Goal: Transaction & Acquisition: Obtain resource

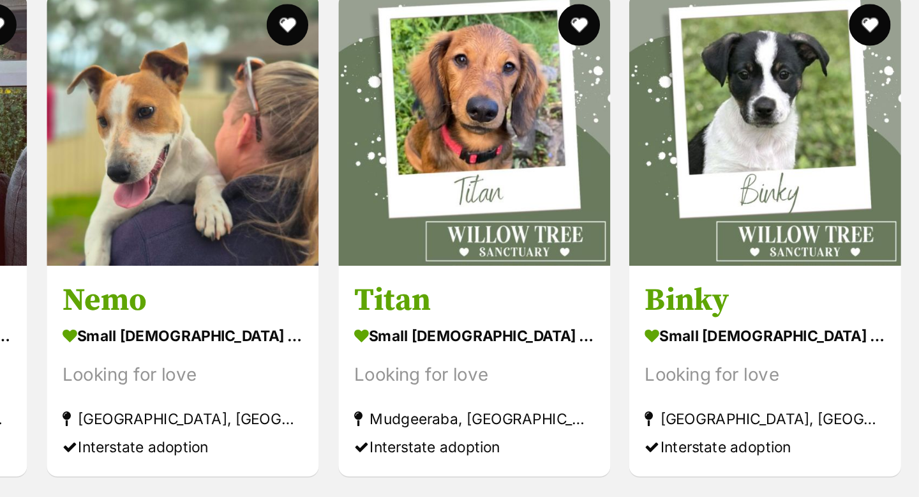
scroll to position [808, 0]
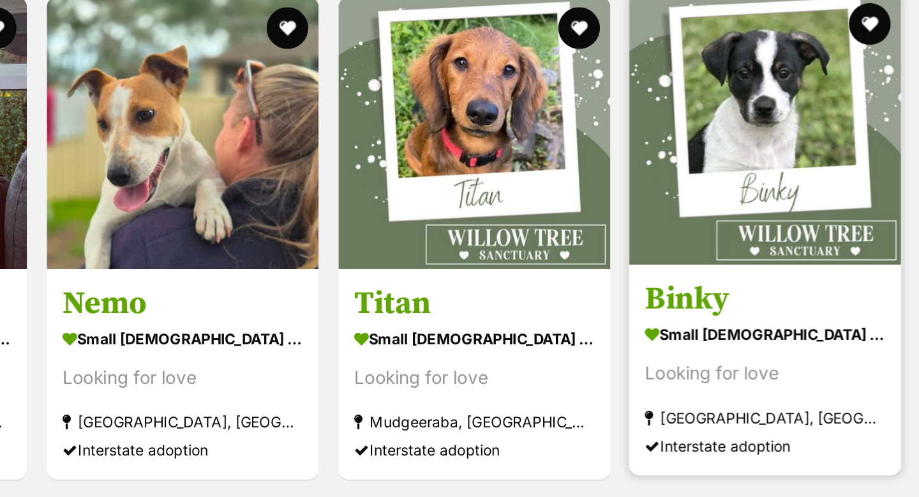
click at [849, 64] on img at bounding box center [825, 79] width 167 height 167
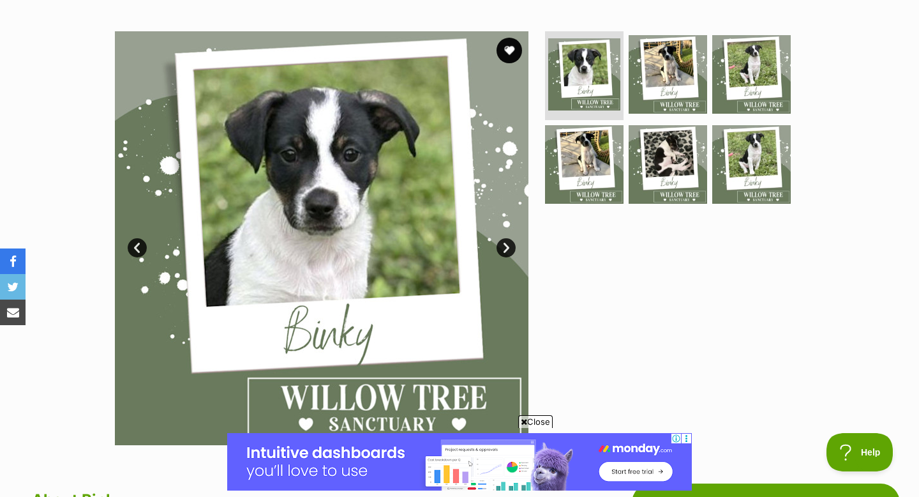
scroll to position [244, 0]
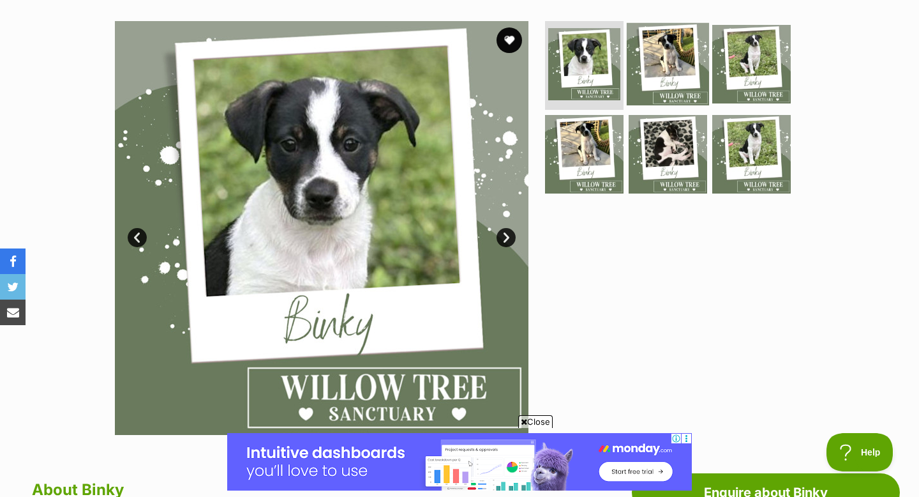
click at [670, 54] on img at bounding box center [668, 63] width 82 height 82
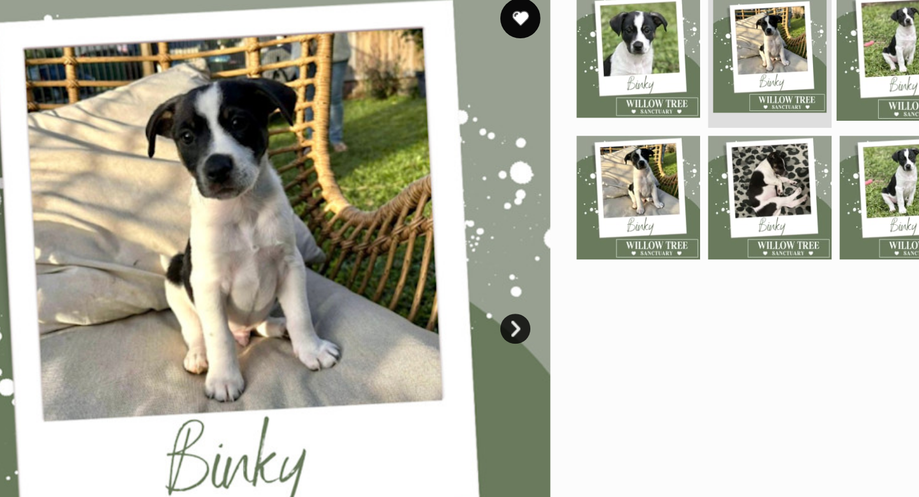
click at [742, 64] on img at bounding box center [752, 63] width 82 height 82
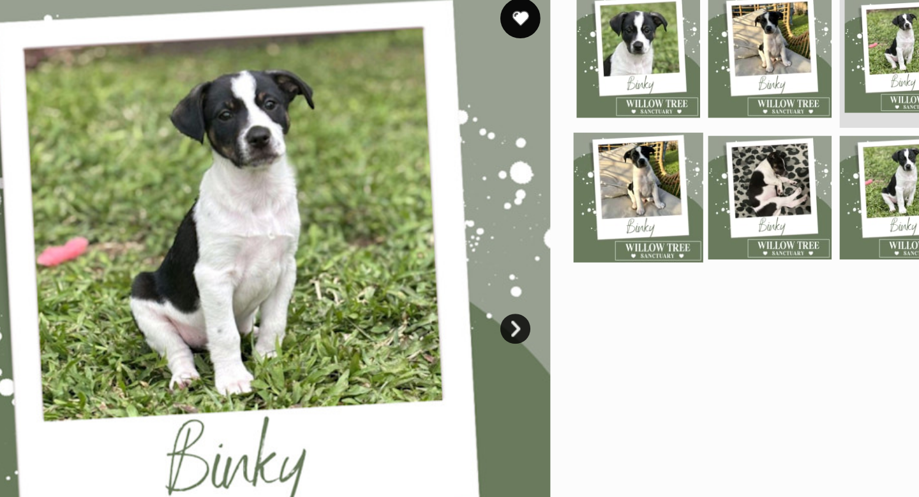
click at [583, 143] on img at bounding box center [584, 154] width 82 height 82
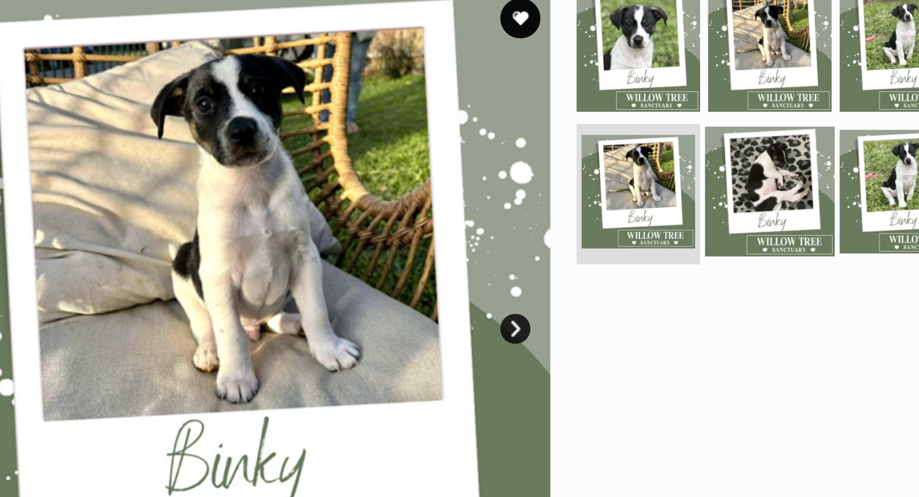
click at [672, 157] on img at bounding box center [668, 150] width 82 height 82
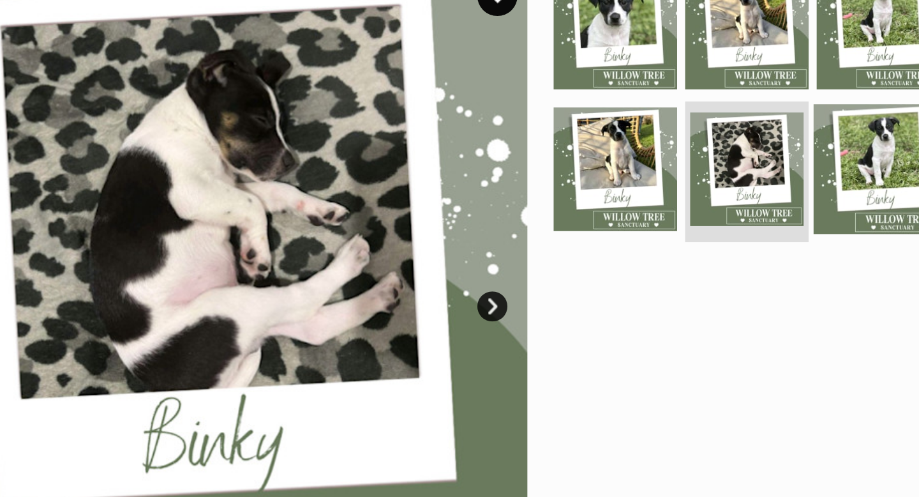
click at [753, 149] on img at bounding box center [752, 150] width 82 height 82
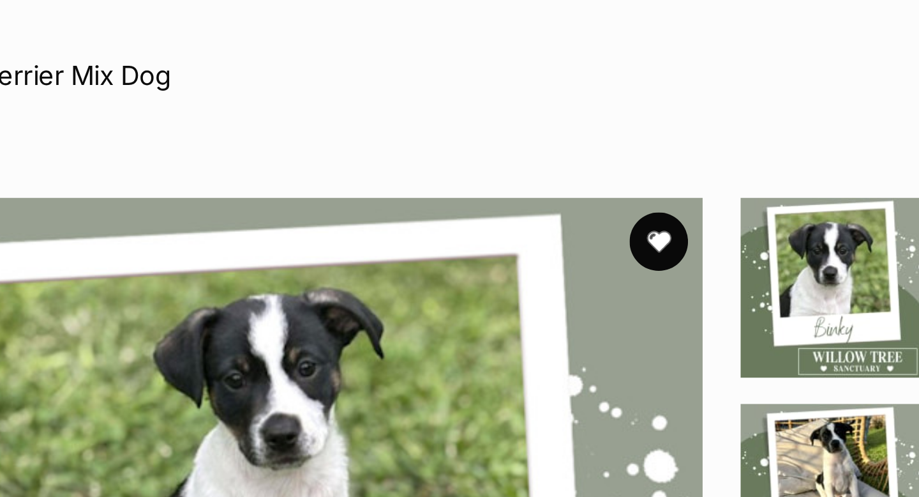
scroll to position [177, 0]
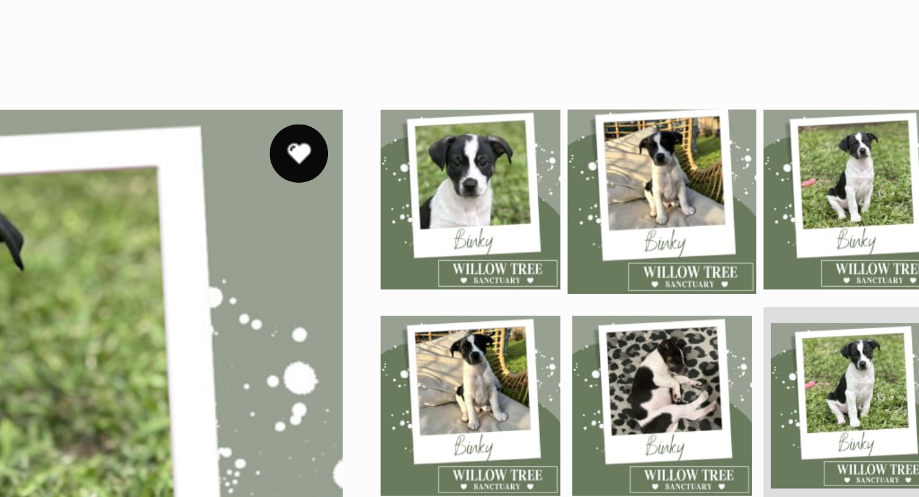
click at [658, 106] on img at bounding box center [668, 127] width 82 height 82
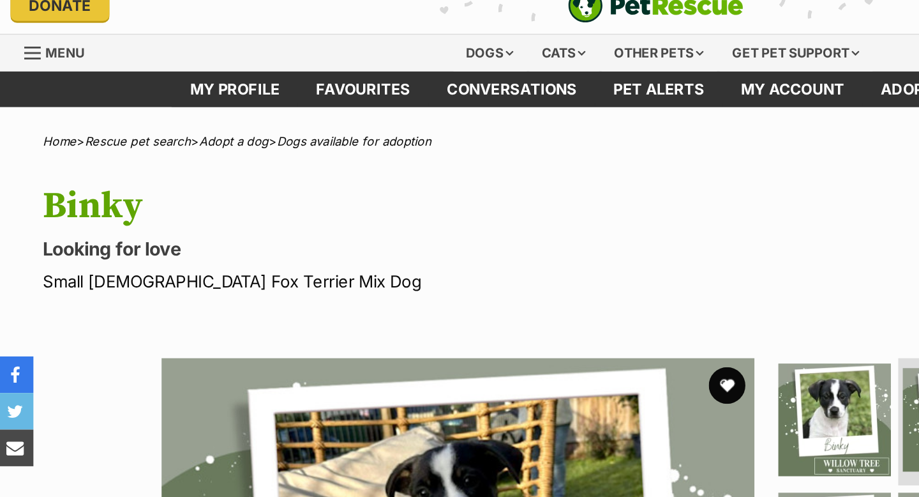
scroll to position [0, 0]
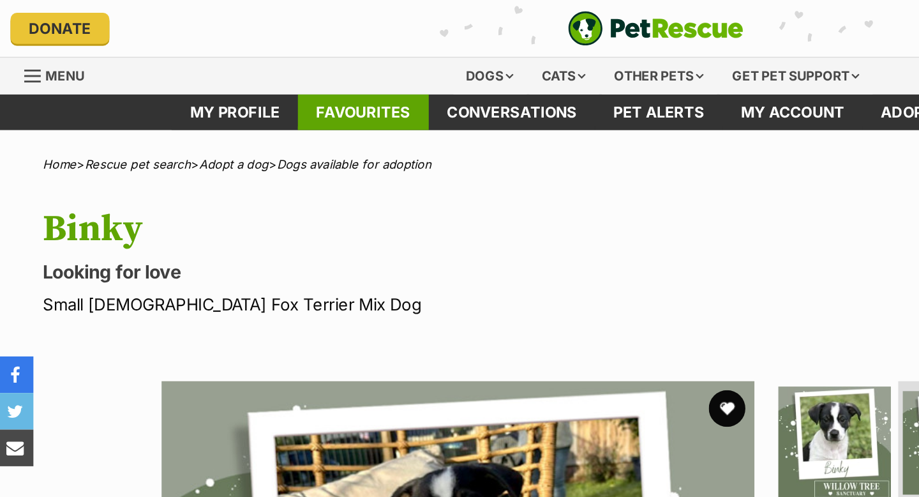
click at [268, 71] on link "Favourites" at bounding box center [255, 78] width 91 height 25
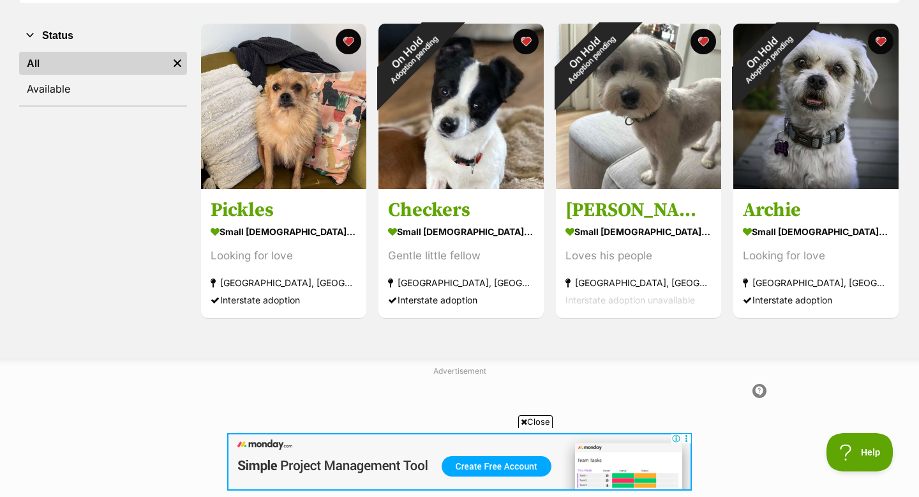
scroll to position [235, 0]
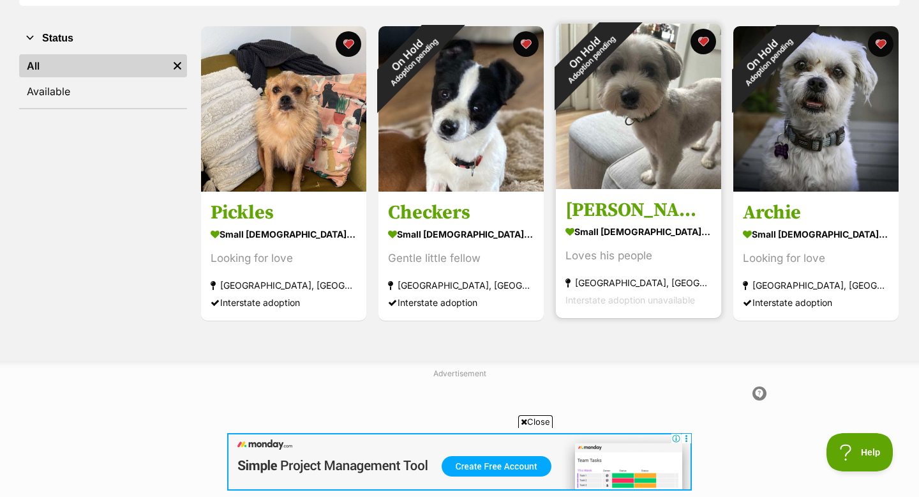
click at [649, 92] on img at bounding box center [638, 106] width 165 height 165
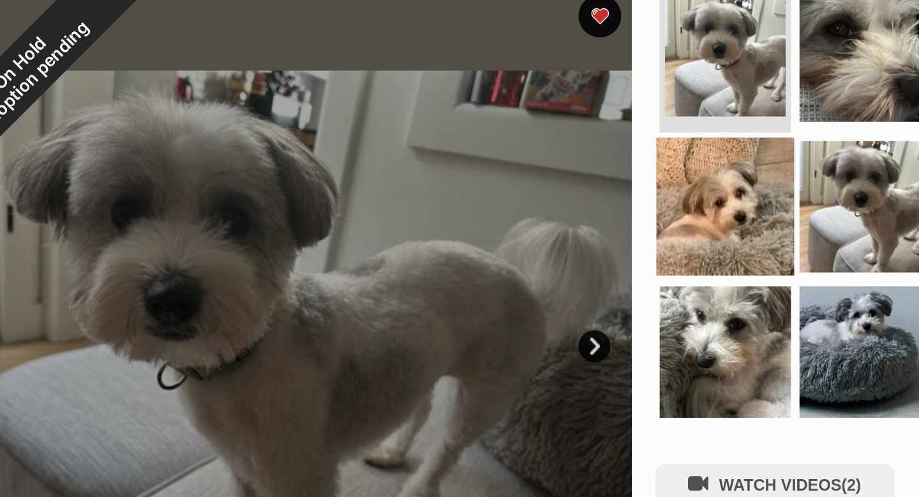
click at [589, 246] on img at bounding box center [584, 236] width 82 height 82
